Goal: Obtain resource: Obtain resource

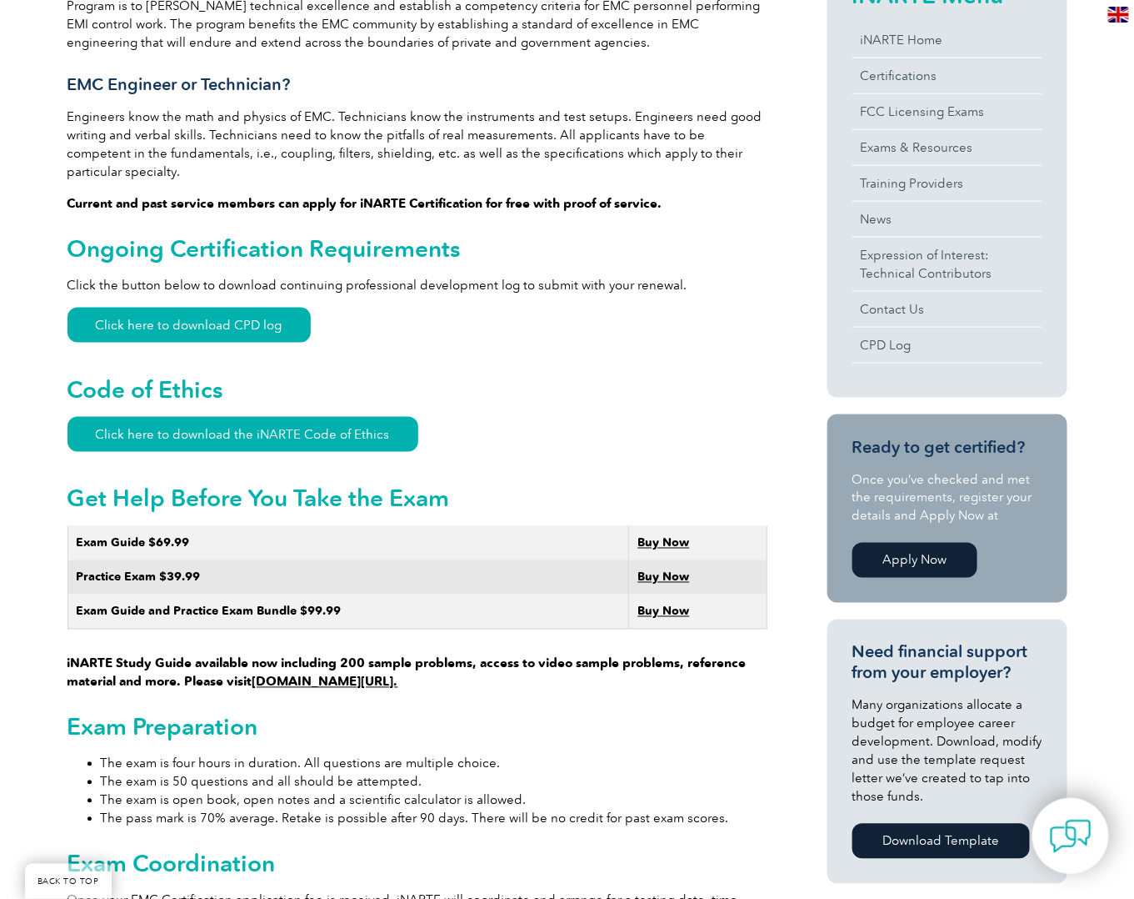
scroll to position [83, 0]
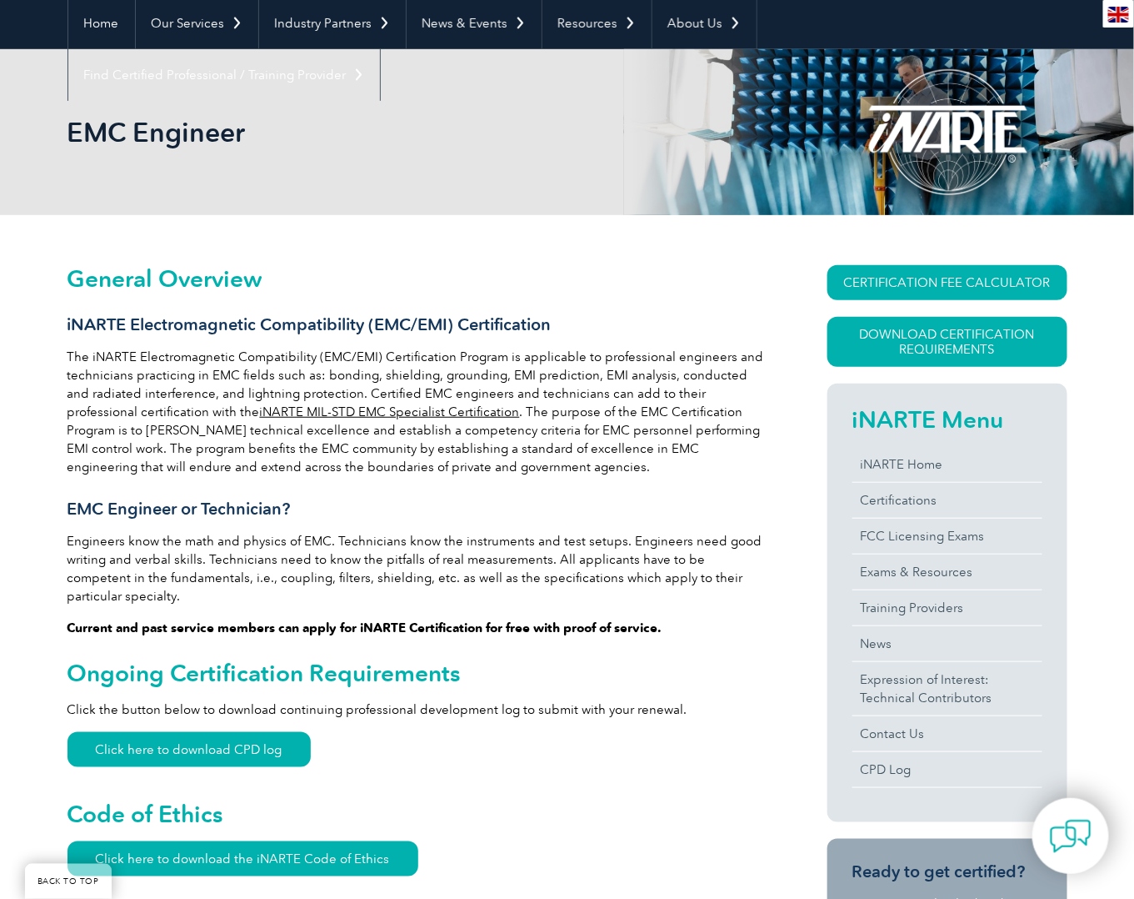
scroll to position [249, 0]
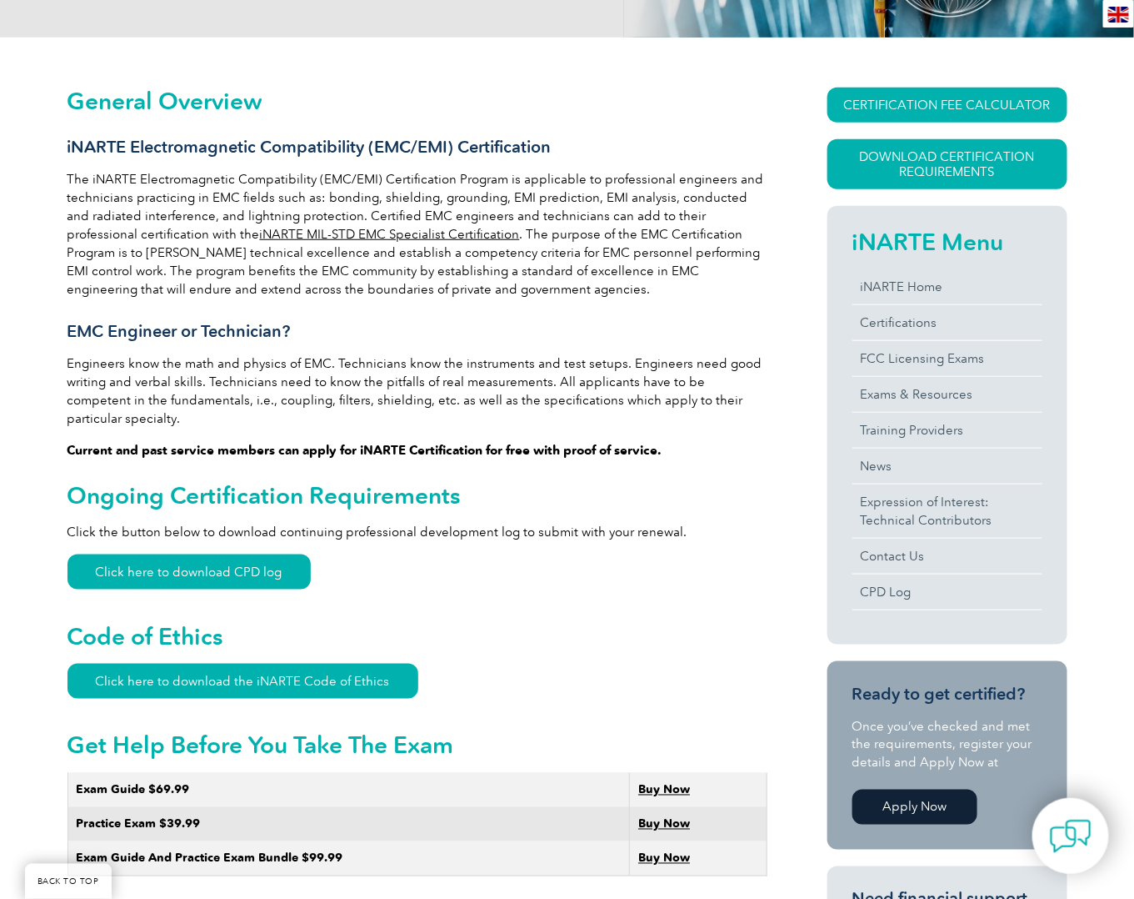
scroll to position [333, 0]
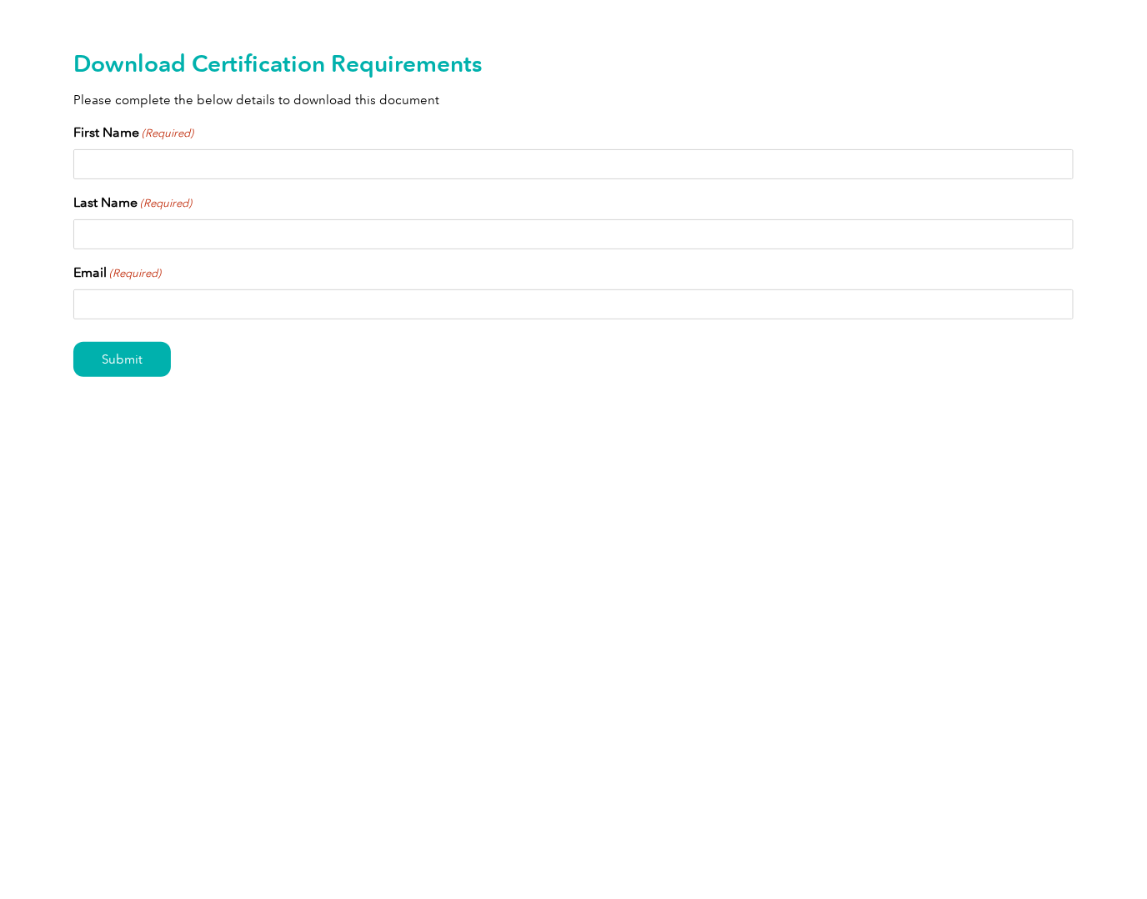
click at [190, 176] on input "First Name (Required)" at bounding box center [573, 164] width 1000 height 30
type input "Viktor"
type input "Brose"
type input "viktor.brose@etas.com"
click at [73, 342] on input "Submit" at bounding box center [122, 359] width 98 height 35
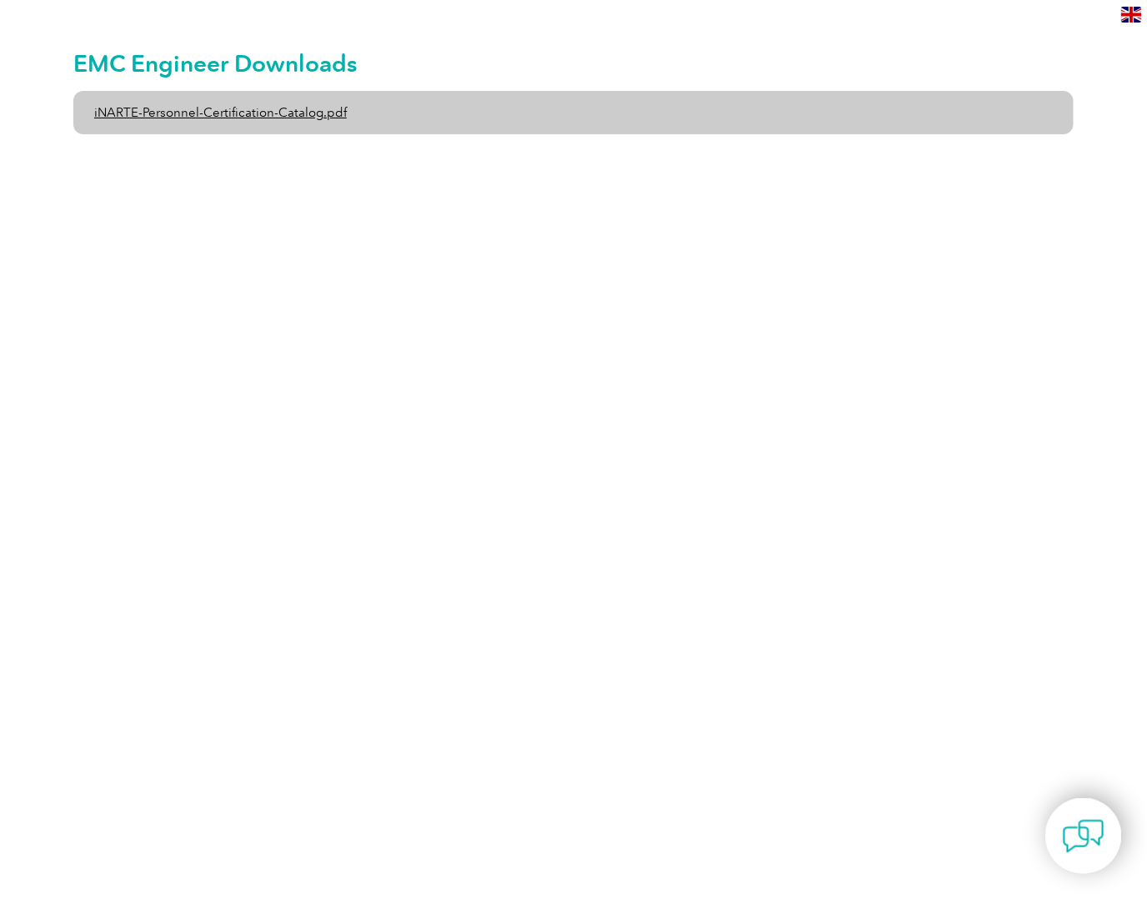
click at [270, 114] on link "iNARTE-Personnel-Certification-Catalog.pdf" at bounding box center [573, 112] width 1000 height 43
